Goal: Find specific page/section: Find specific page/section

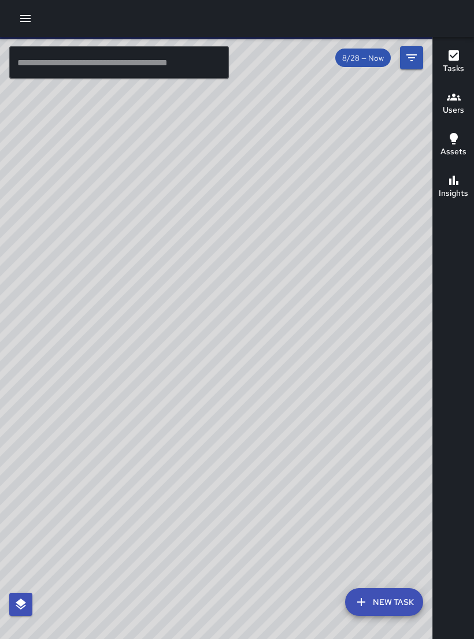
click at [394, 435] on div "© Mapbox © OpenStreetMap Improve this map" at bounding box center [216, 347] width 433 height 620
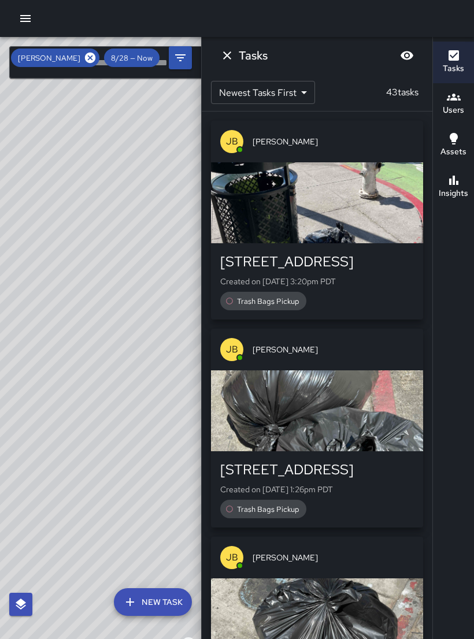
click at [154, 201] on div "© Mapbox © OpenStreetMap Improve this map" at bounding box center [100, 347] width 201 height 620
click at [95, 55] on icon at bounding box center [90, 58] width 10 height 10
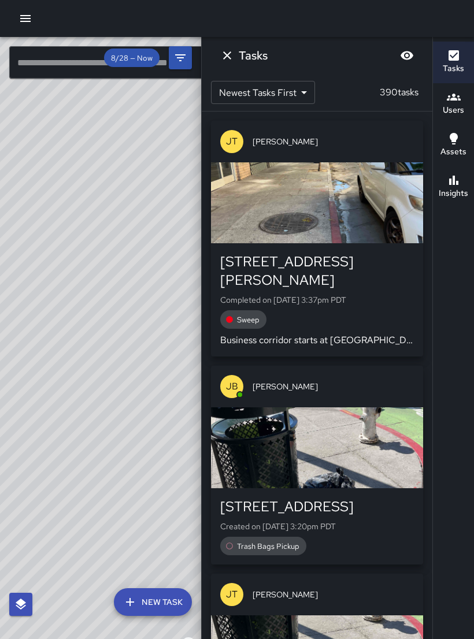
click at [134, 245] on div "© Mapbox © OpenStreetMap Improve this map" at bounding box center [100, 347] width 201 height 620
click at [454, 182] on icon "button" at bounding box center [453, 180] width 9 height 9
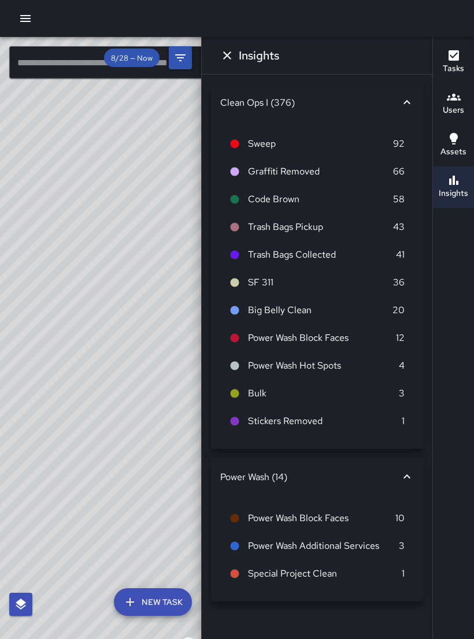
click at [34, 16] on button "button" at bounding box center [25, 18] width 23 height 23
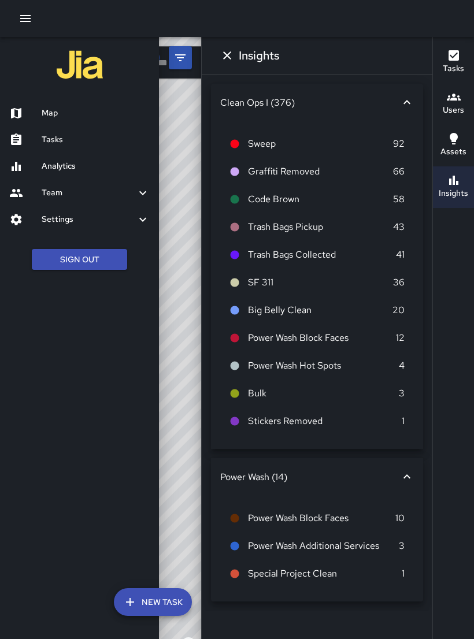
click at [86, 124] on link "Map" at bounding box center [79, 113] width 159 height 27
click at [66, 142] on h6 "Tasks" at bounding box center [96, 140] width 108 height 13
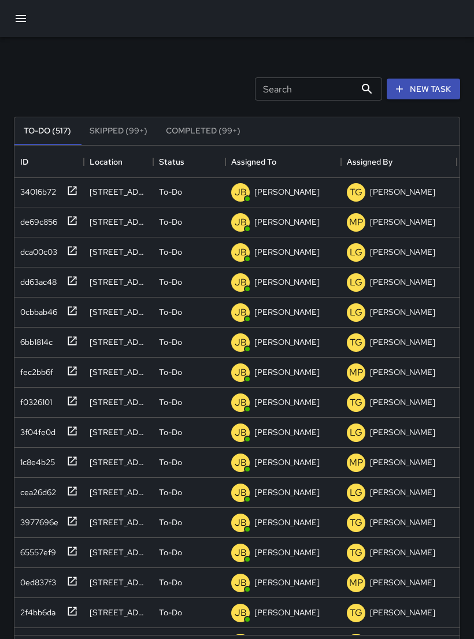
scroll to position [1294, 0]
